Goal: Information Seeking & Learning: Learn about a topic

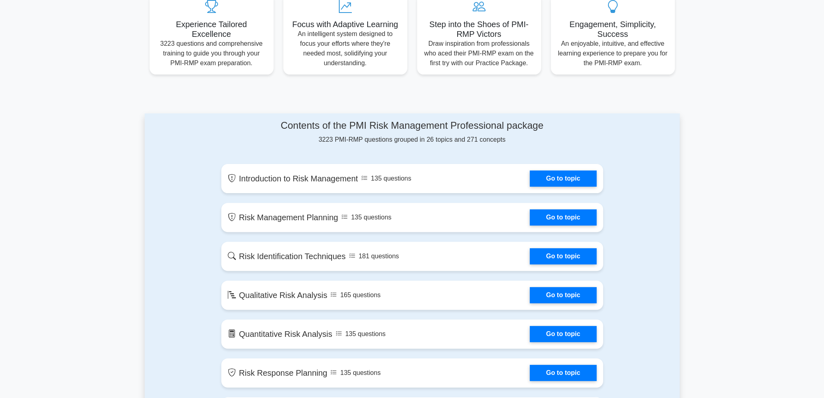
scroll to position [365, 0]
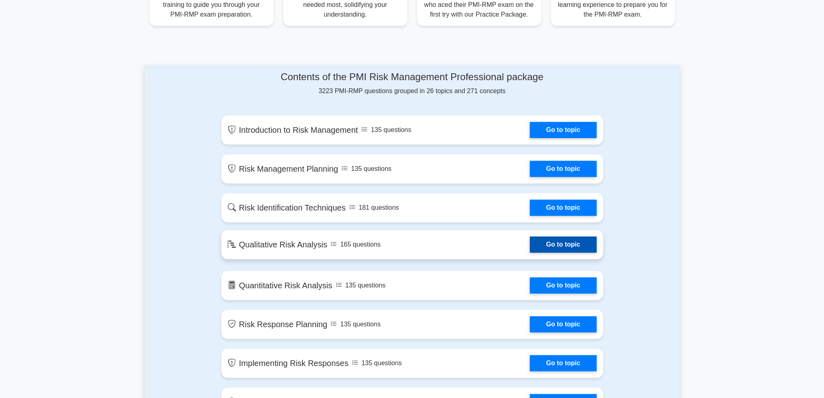
click at [553, 248] on link "Go to topic" at bounding box center [563, 245] width 66 height 16
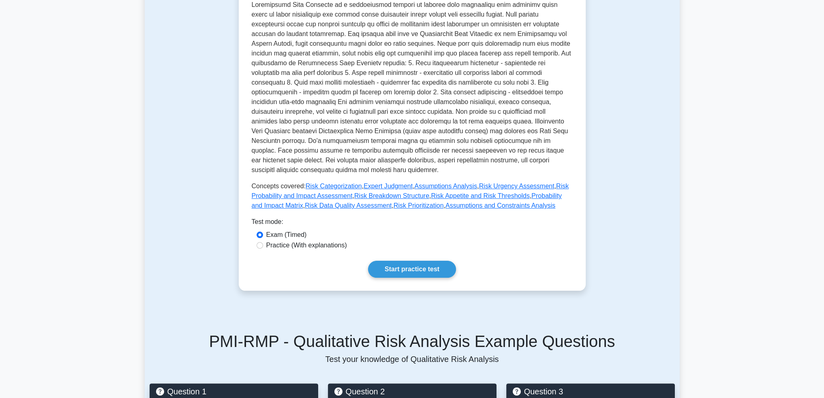
scroll to position [203, 0]
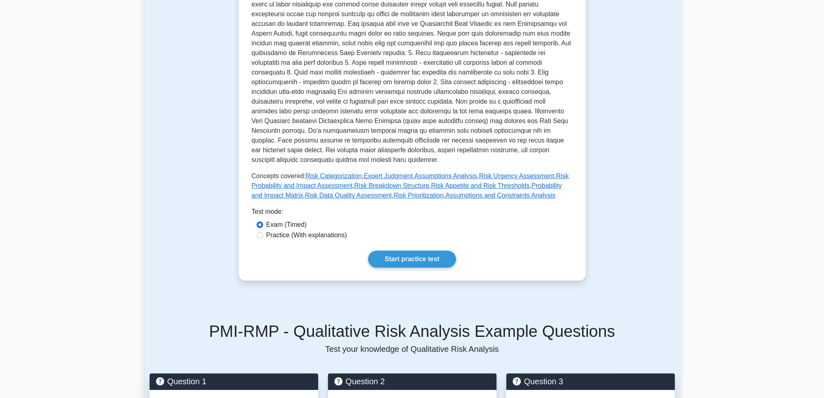
click at [310, 231] on label "Practice (With explanations)" at bounding box center [306, 236] width 81 height 10
click at [263, 232] on input "Practice (With explanations)" at bounding box center [259, 235] width 6 height 6
radio input "true"
click at [427, 251] on link "Start practice test" at bounding box center [412, 259] width 88 height 17
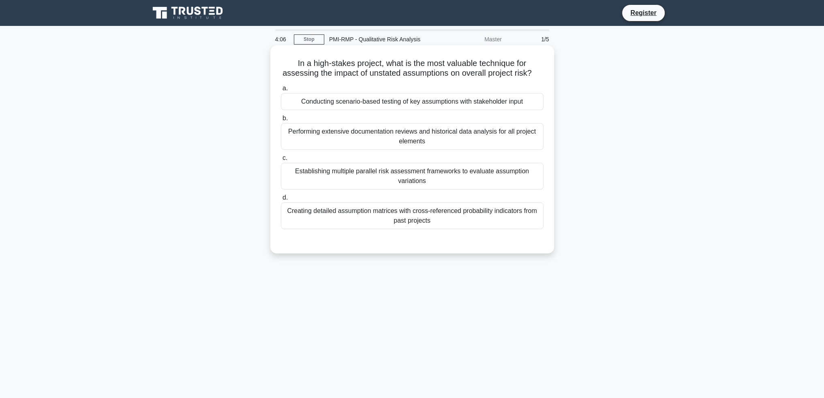
click at [419, 228] on div "Creating detailed assumption matrices with cross-referenced probability indicat…" at bounding box center [412, 216] width 263 height 27
click at [281, 201] on input "d. Creating detailed assumption matrices with cross-referenced probability indi…" at bounding box center [281, 197] width 0 height 5
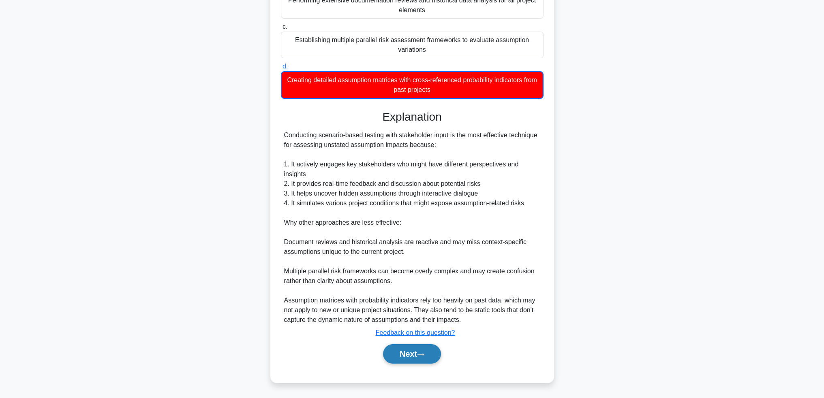
click at [412, 352] on button "Next" at bounding box center [412, 353] width 58 height 19
